Goal: Task Accomplishment & Management: Complete application form

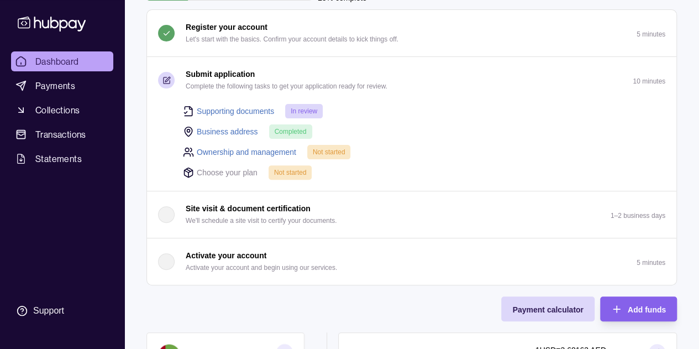
scroll to position [94, 0]
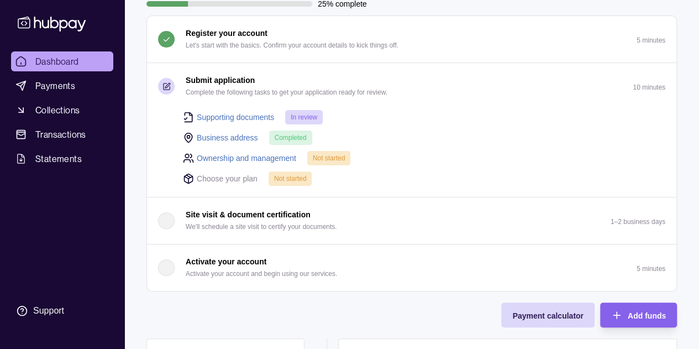
click at [332, 156] on span "Not started" at bounding box center [329, 158] width 33 height 8
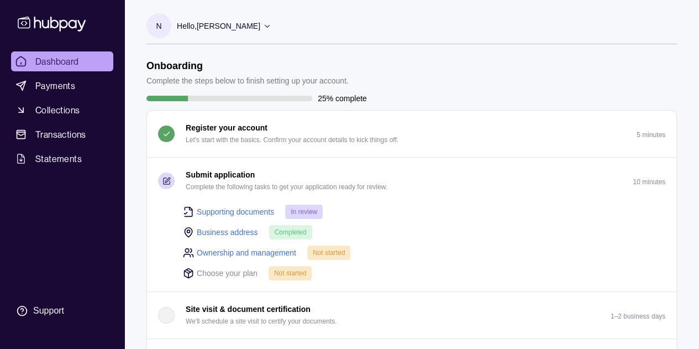
click at [333, 251] on span "Not started" at bounding box center [329, 253] width 33 height 8
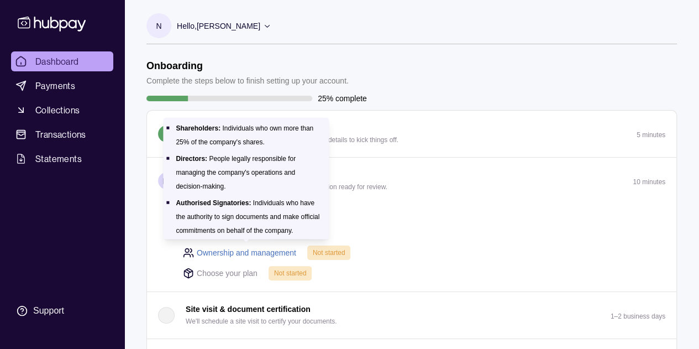
click at [283, 252] on link "Ownership and management" at bounding box center [246, 252] width 99 height 12
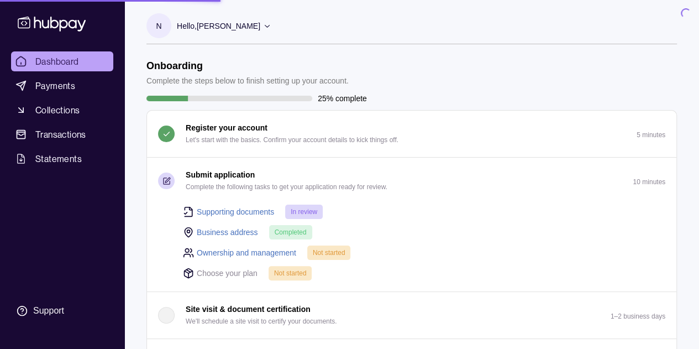
click at [283, 252] on link "Ownership and management" at bounding box center [246, 252] width 99 height 12
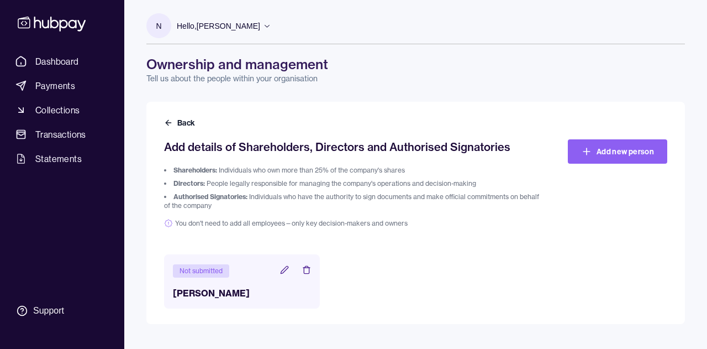
click at [283, 267] on icon at bounding box center [284, 269] width 9 height 9
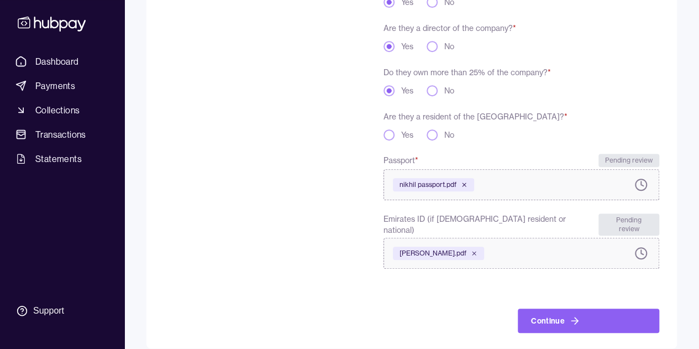
scroll to position [237, 0]
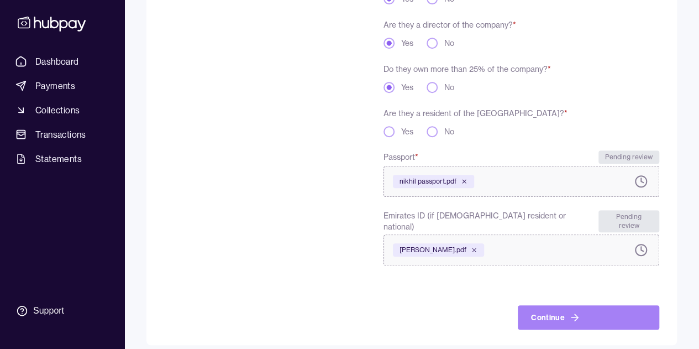
click at [610, 311] on button "Continue" at bounding box center [588, 317] width 141 height 24
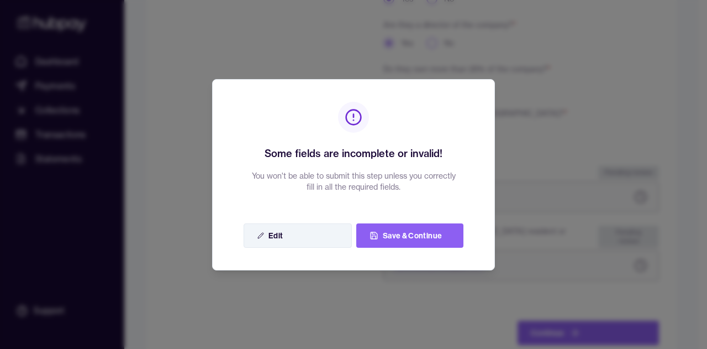
click at [300, 238] on button "Edit" at bounding box center [298, 235] width 108 height 24
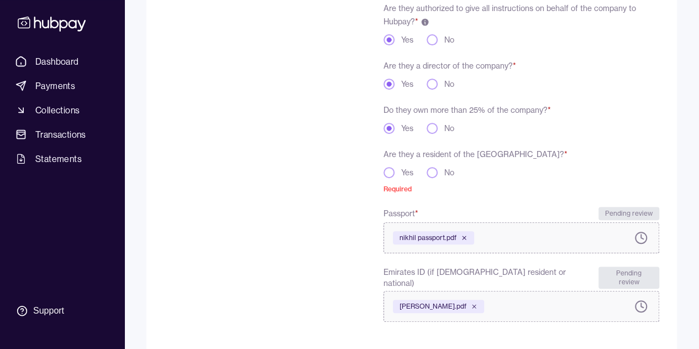
scroll to position [181, 0]
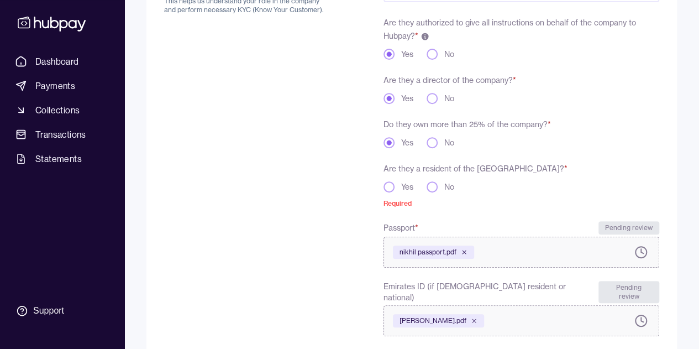
click at [434, 190] on button "No" at bounding box center [432, 186] width 11 height 11
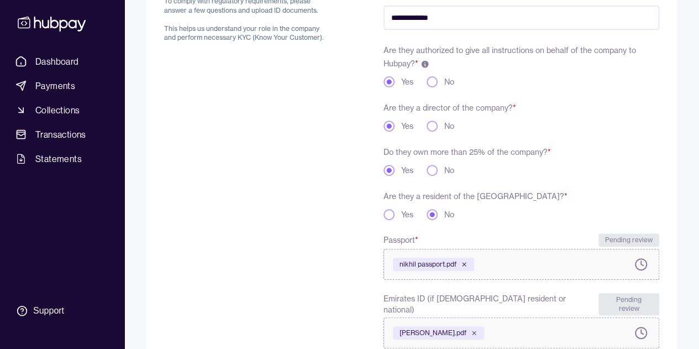
scroll to position [143, 0]
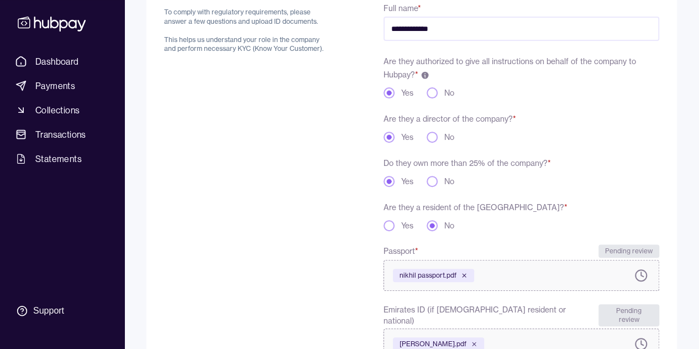
click at [386, 222] on button "Yes" at bounding box center [389, 225] width 11 height 11
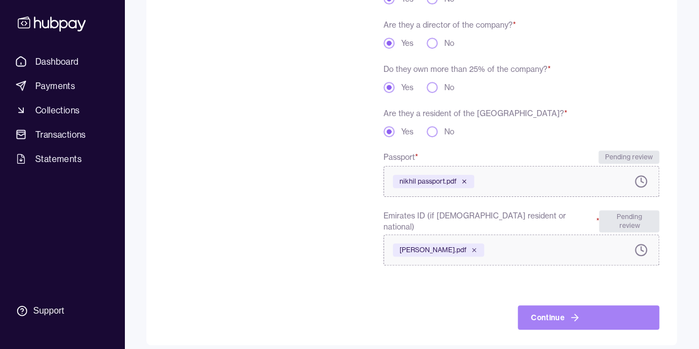
click at [570, 312] on icon "submit" at bounding box center [574, 317] width 11 height 11
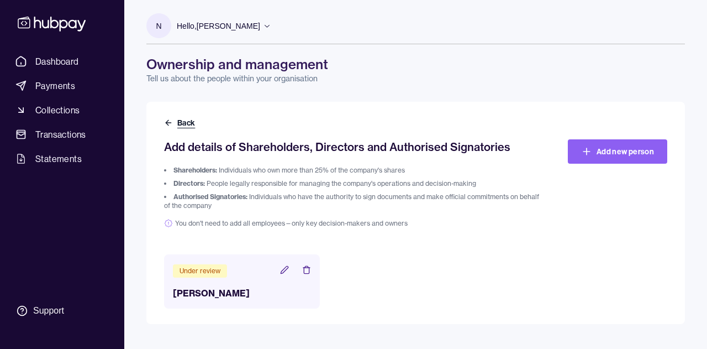
click at [172, 121] on icon at bounding box center [168, 122] width 9 height 9
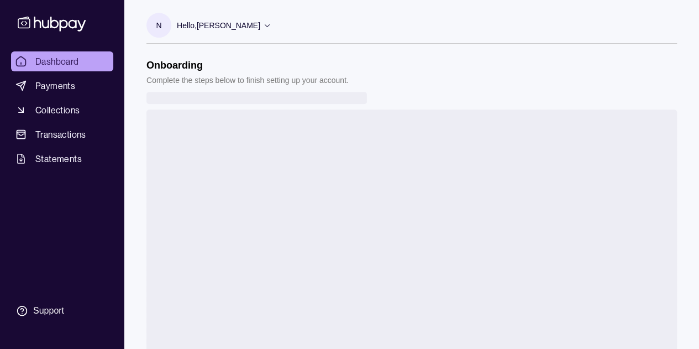
click at [169, 121] on div "Register your account Let's start with the basics. Confirm your account details…" at bounding box center [411, 236] width 531 height 255
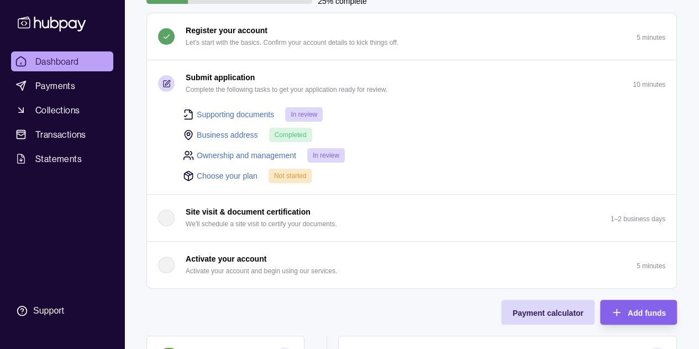
scroll to position [95, 0]
